Goal: Task Accomplishment & Management: Manage account settings

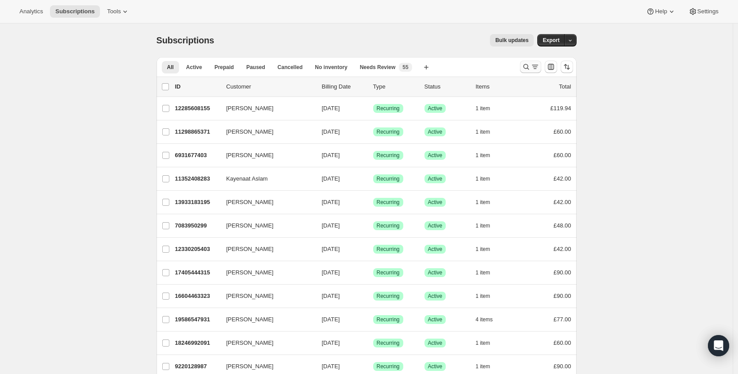
click at [530, 69] on icon "Search and filter results" at bounding box center [526, 66] width 9 height 9
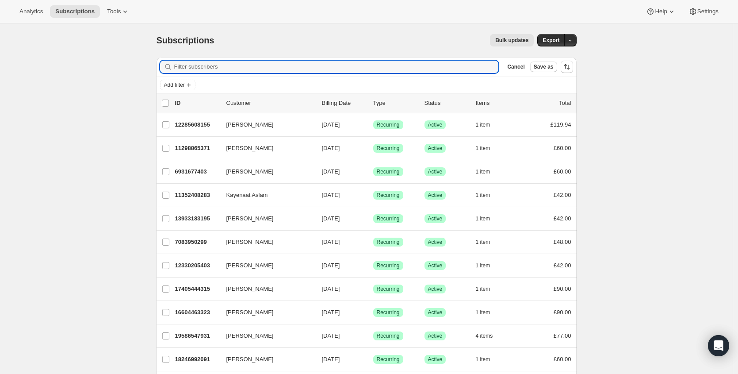
paste input "[EMAIL_ADDRESS][DOMAIN_NAME]"
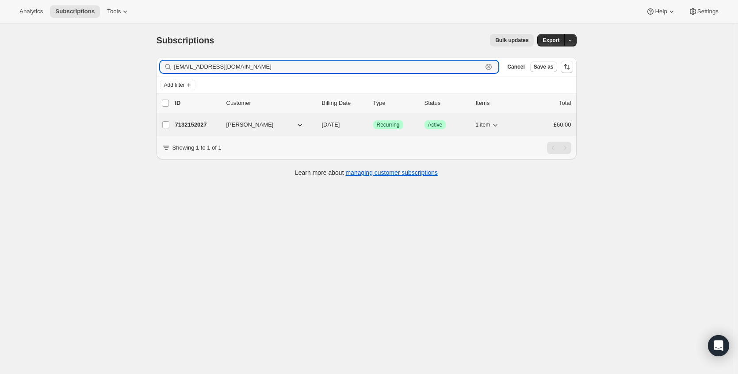
type input "[EMAIL_ADDRESS][DOMAIN_NAME]"
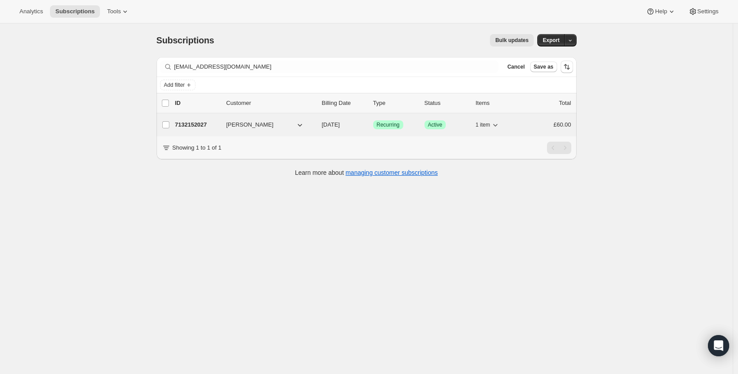
click at [273, 119] on div "7132152027 [PERSON_NAME] [DATE] Success Recurring Success Active 1 item £60.00" at bounding box center [373, 125] width 396 height 12
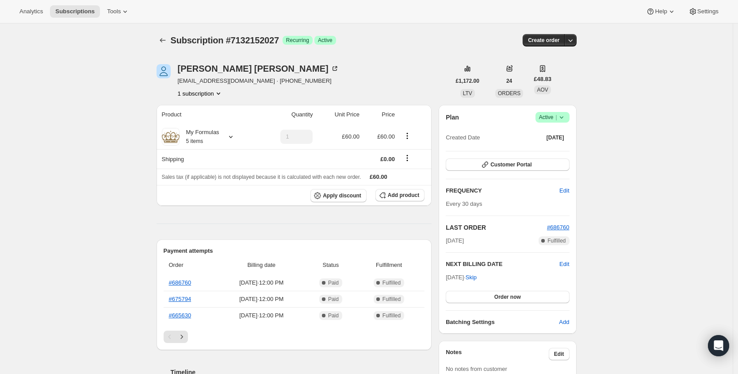
click at [564, 115] on icon at bounding box center [561, 117] width 9 height 9
click at [552, 153] on span "Cancel subscription" at bounding box center [552, 149] width 50 height 7
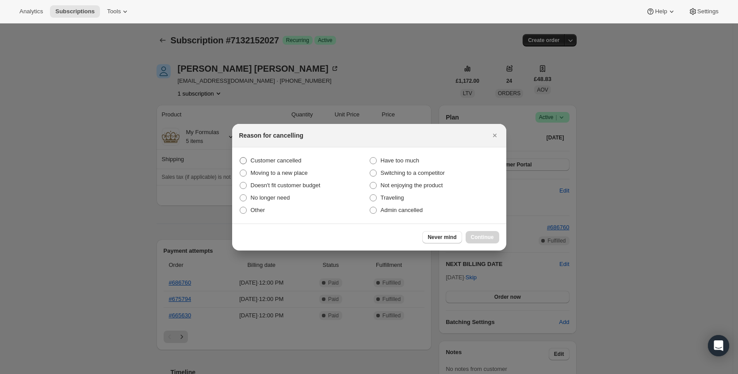
click at [278, 163] on span "Customer cancelled" at bounding box center [276, 160] width 51 height 7
click at [240, 157] on input "Customer cancelled" at bounding box center [240, 157] width 0 height 0
radio input "true"
click at [488, 236] on span "Continue" at bounding box center [482, 237] width 23 height 7
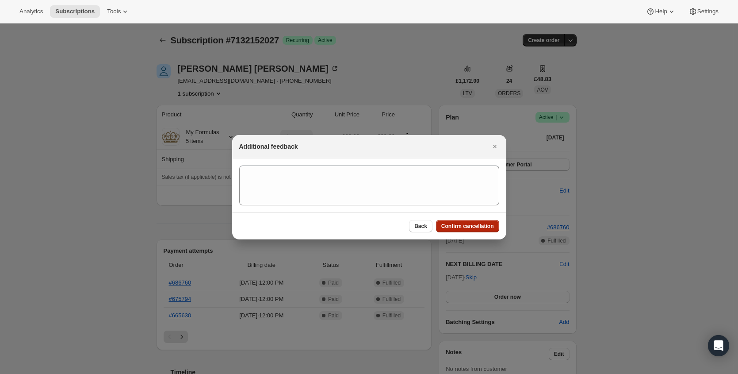
click at [479, 223] on span "Confirm cancellation" at bounding box center [467, 225] width 53 height 7
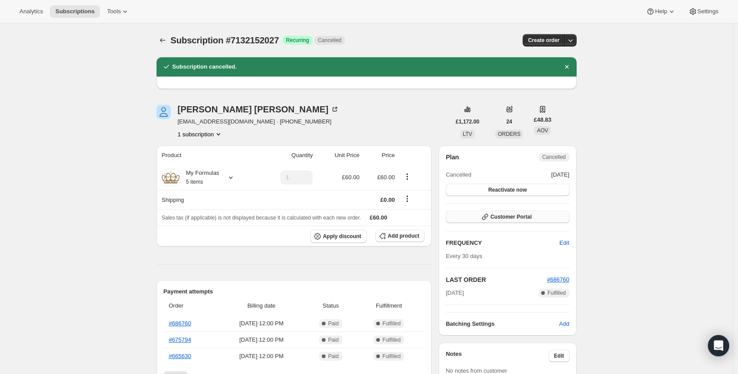
click at [550, 216] on button "Customer Portal" at bounding box center [507, 217] width 123 height 12
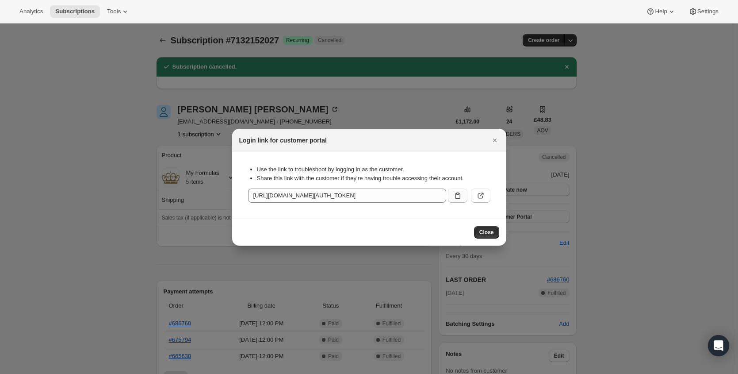
click at [460, 190] on button ":rft:" at bounding box center [457, 195] width 19 height 14
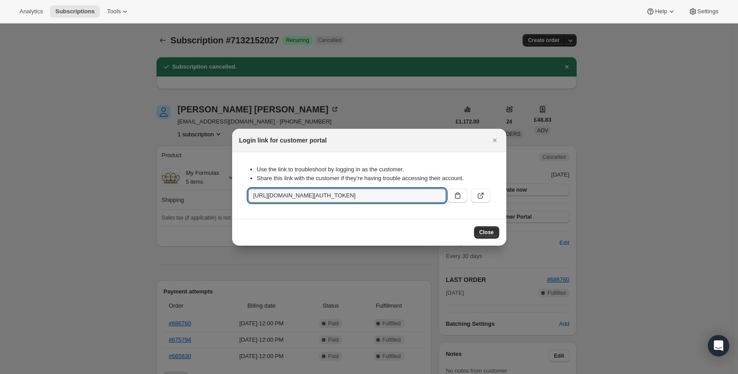
drag, startPoint x: 494, startPoint y: 138, endPoint x: 508, endPoint y: 145, distance: 15.6
click at [494, 138] on icon "Close" at bounding box center [495, 140] width 9 height 9
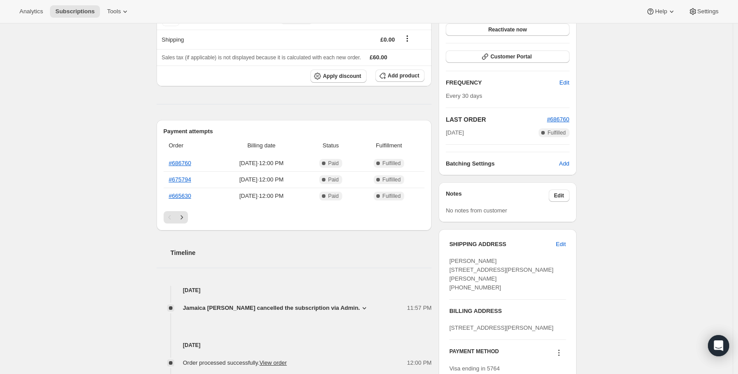
scroll to position [372, 0]
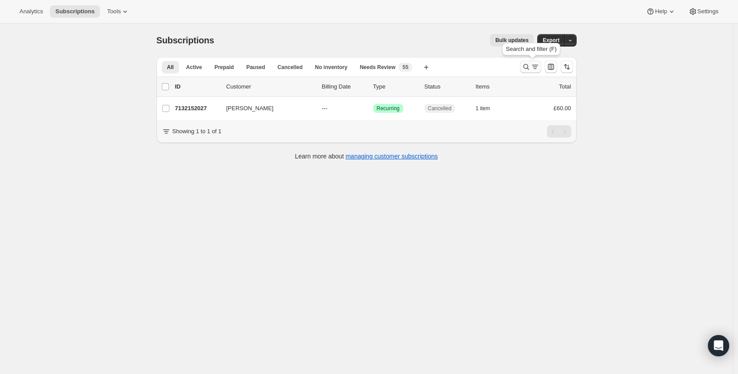
click at [527, 65] on icon "Search and filter results" at bounding box center [526, 66] width 9 height 9
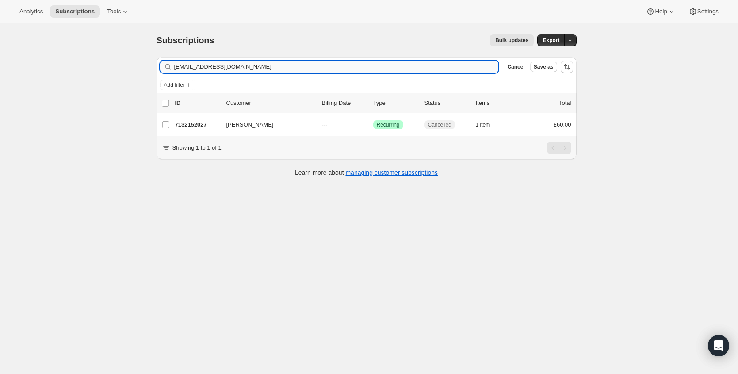
click at [304, 66] on input "[EMAIL_ADDRESS][DOMAIN_NAME]" at bounding box center [336, 67] width 325 height 12
type input "[EMAIL_ADDRESS][DOMAIN_NAME]"
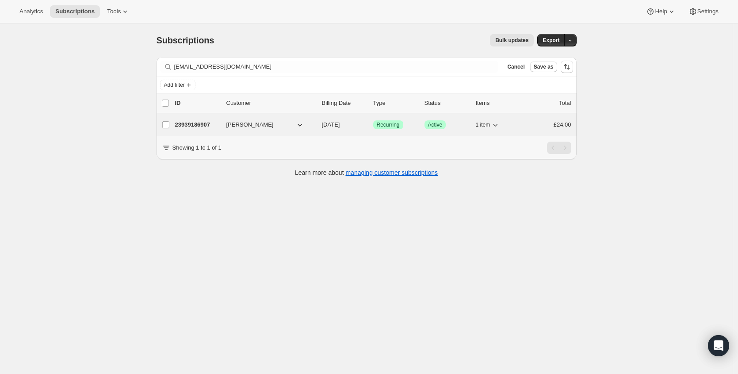
click at [206, 123] on p "23939186907" at bounding box center [197, 124] width 44 height 9
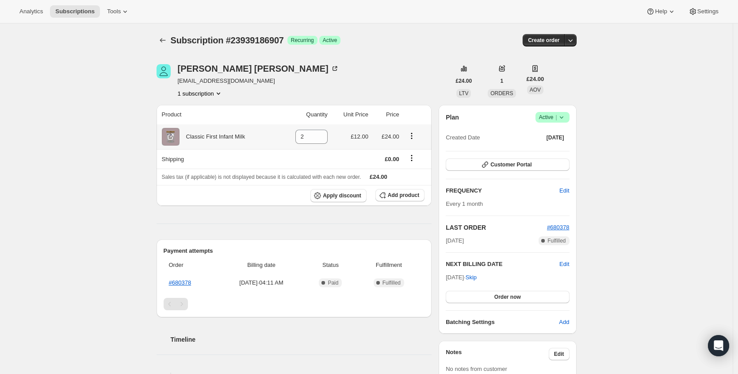
click at [225, 133] on div "Classic First Infant Milk" at bounding box center [213, 136] width 66 height 9
click at [225, 132] on div "Classic First Infant Milk" at bounding box center [213, 136] width 66 height 9
copy div "Classic First Infant Milk"
click at [531, 162] on span "Customer Portal" at bounding box center [511, 164] width 41 height 7
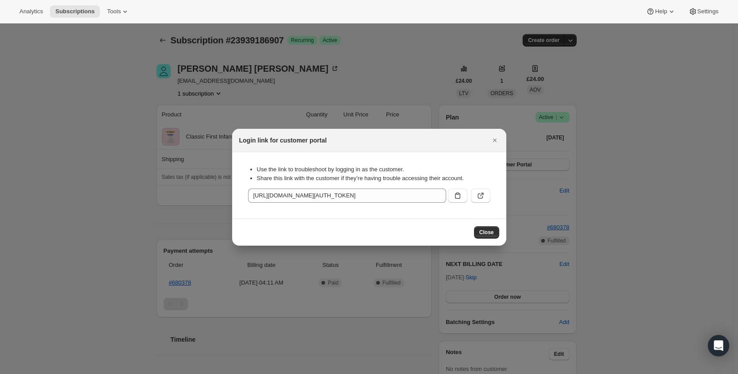
click at [459, 203] on div "Use the link to troubleshoot by logging in as the customer. Share this link wit…" at bounding box center [369, 185] width 260 height 52
click at [458, 195] on icon ":rjk:" at bounding box center [457, 195] width 9 height 9
